Goal: Information Seeking & Learning: Understand site structure

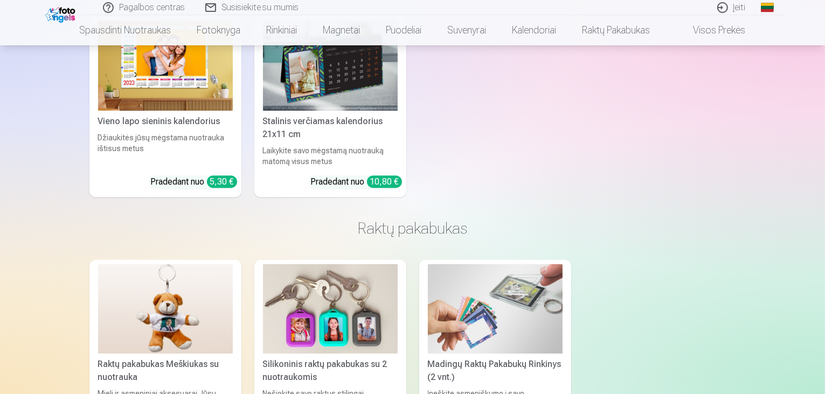
scroll to position [3550, 0]
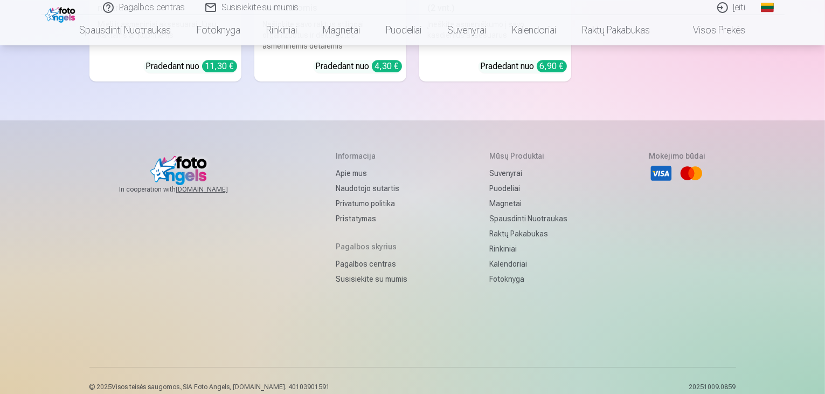
click at [348, 181] on link "Naudotojo sutartis" at bounding box center [372, 188] width 72 height 15
click at [352, 196] on link "Privatumo politika" at bounding box center [372, 203] width 72 height 15
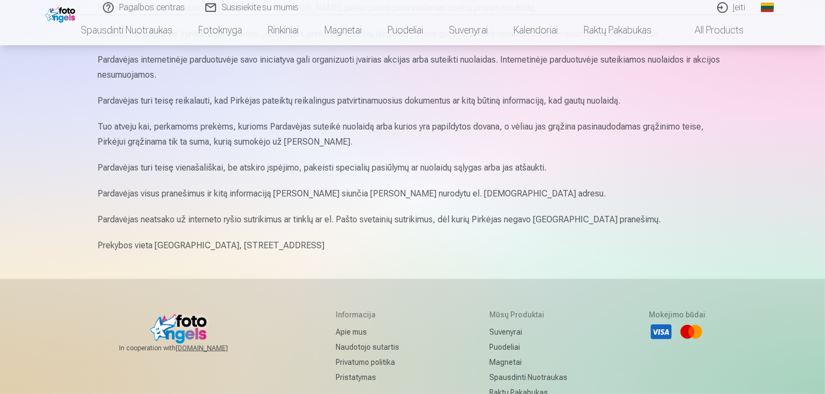
scroll to position [1294, 0]
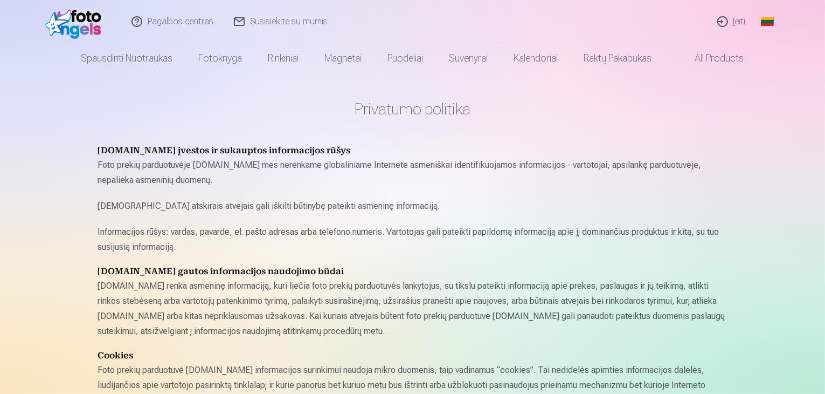
click at [172, 21] on link "Pagalbos centras" at bounding box center [173, 21] width 102 height 43
